Goal: Find specific page/section: Find specific page/section

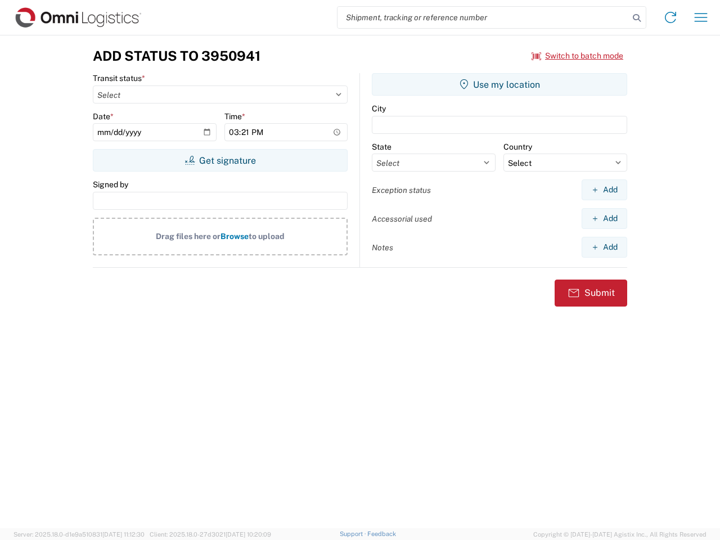
click at [483, 17] on input "search" at bounding box center [482, 17] width 291 height 21
click at [637, 18] on icon at bounding box center [637, 18] width 16 height 16
click at [670, 17] on icon at bounding box center [670, 17] width 18 height 18
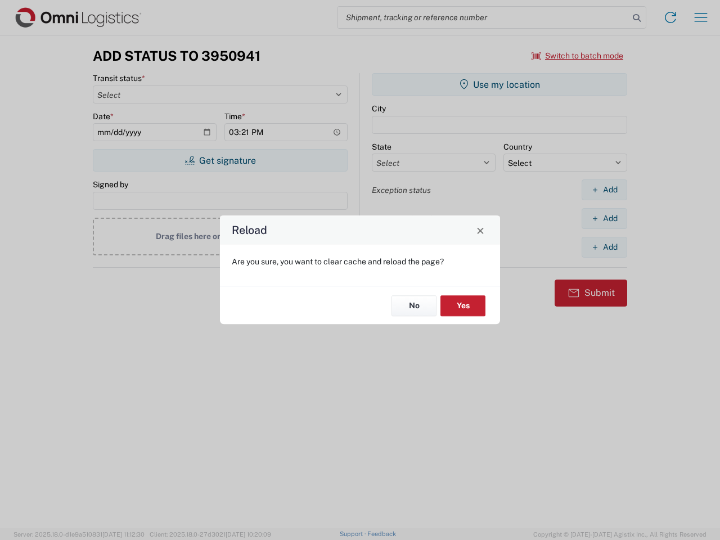
click at [701, 17] on div "Reload Are you sure, you want to clear cache and reload the page? No Yes" at bounding box center [360, 270] width 720 height 540
click at [578, 56] on div "Reload Are you sure, you want to clear cache and reload the page? No Yes" at bounding box center [360, 270] width 720 height 540
click at [220, 160] on div "Reload Are you sure, you want to clear cache and reload the page? No Yes" at bounding box center [360, 270] width 720 height 540
click at [499, 84] on div "Reload Are you sure, you want to clear cache and reload the page? No Yes" at bounding box center [360, 270] width 720 height 540
click at [604, 190] on div "Reload Are you sure, you want to clear cache and reload the page? No Yes" at bounding box center [360, 270] width 720 height 540
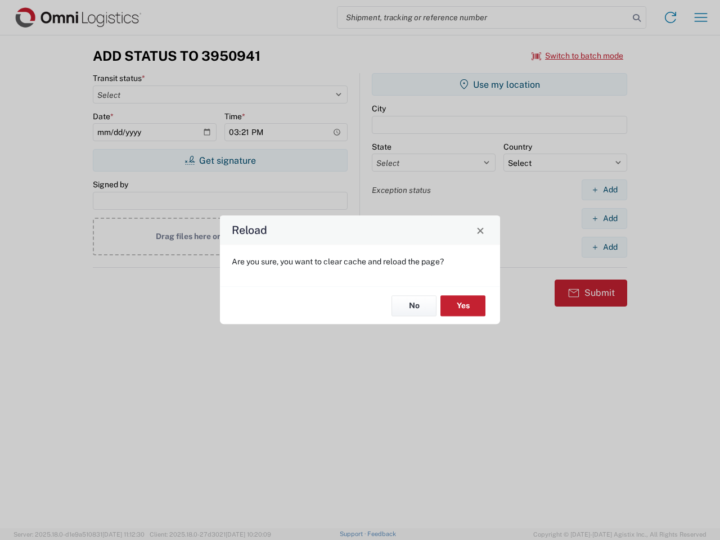
click at [604, 218] on div "Reload Are you sure, you want to clear cache and reload the page? No Yes" at bounding box center [360, 270] width 720 height 540
click at [604, 247] on div "Reload Are you sure, you want to clear cache and reload the page? No Yes" at bounding box center [360, 270] width 720 height 540
